Goal: Find specific page/section: Find specific page/section

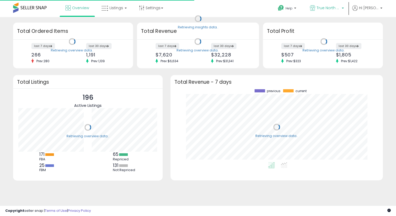
scroll to position [73, 202]
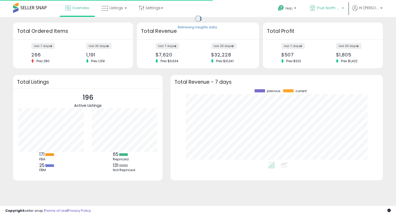
click at [340, 3] on link "True North Supply & Co." at bounding box center [327, 8] width 42 height 17
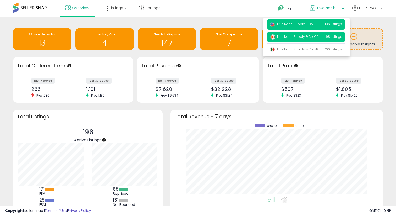
click at [293, 37] on span "True North Supply & Co. CA" at bounding box center [294, 36] width 49 height 4
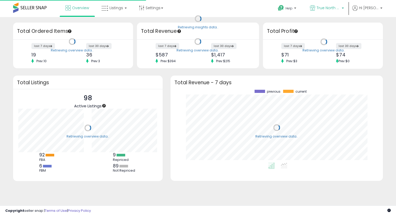
scroll to position [73, 202]
click at [326, 7] on span "True North Supply & Co. CA" at bounding box center [329, 7] width 24 height 5
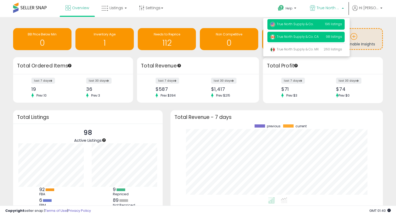
click at [309, 24] on span "True North Supply & Co." at bounding box center [291, 24] width 43 height 4
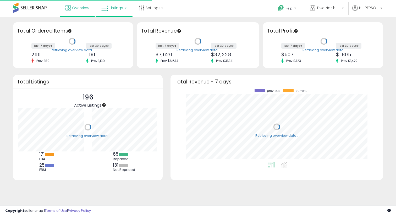
scroll to position [73, 202]
click at [114, 6] on span "Listings" at bounding box center [117, 7] width 14 height 5
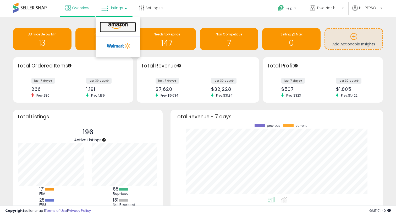
click at [112, 28] on icon at bounding box center [118, 26] width 23 height 7
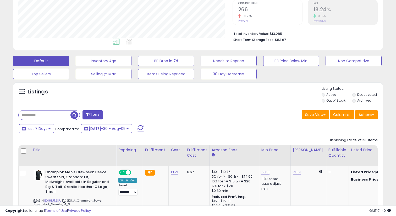
scroll to position [160, 0]
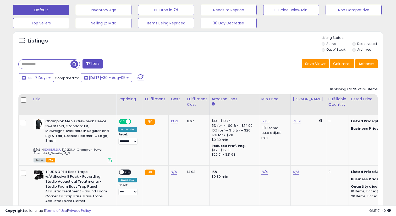
click at [57, 66] on input "text" at bounding box center [45, 63] width 52 height 9
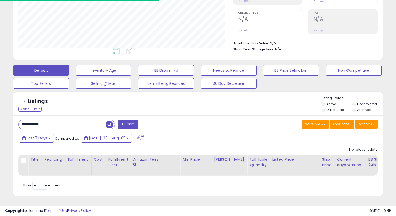
scroll to position [107, 214]
click at [72, 121] on input "**********" at bounding box center [62, 124] width 87 height 9
type input "*"
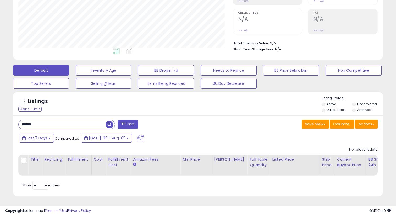
type input "******"
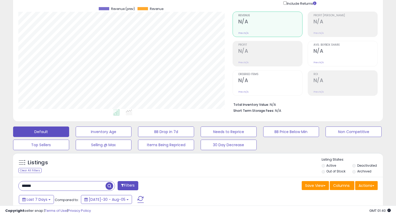
scroll to position [0, 0]
